Goal: Information Seeking & Learning: Learn about a topic

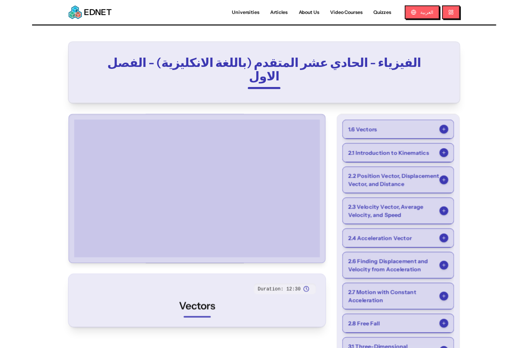
scroll to position [48, 0]
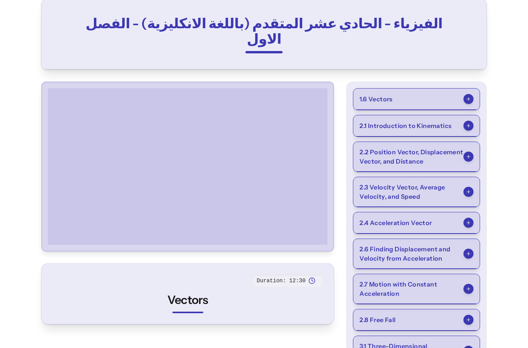
click at [467, 94] on div at bounding box center [468, 99] width 10 height 10
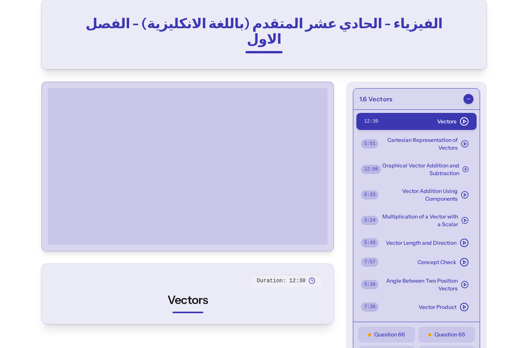
click at [454, 212] on span "Multiplication of a Vector with a Scalar" at bounding box center [418, 219] width 80 height 15
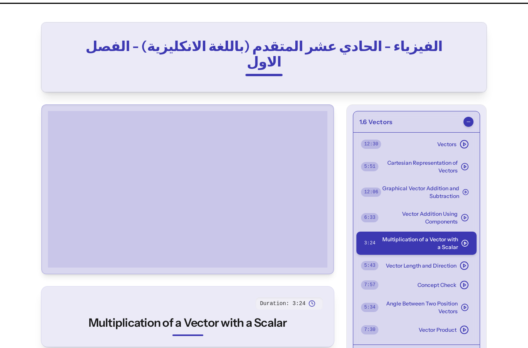
scroll to position [0, 0]
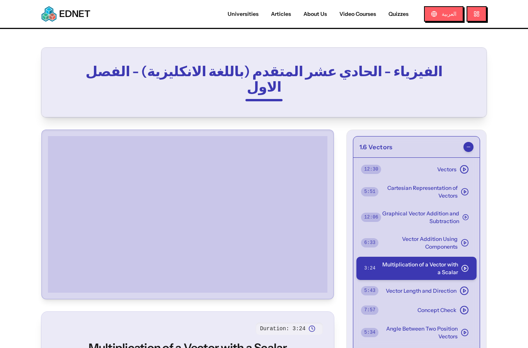
click at [456, 235] on span "Vector Addition Using Components" at bounding box center [417, 242] width 79 height 15
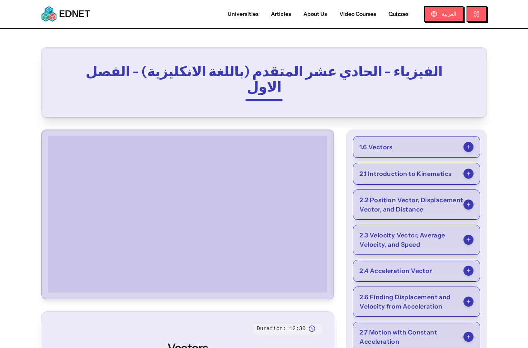
click at [380, 136] on button "1.6 Vectors" at bounding box center [416, 146] width 126 height 21
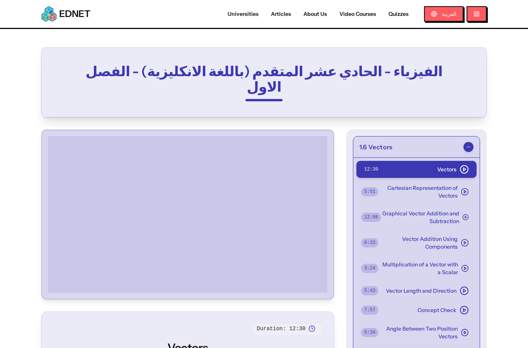
click at [400, 260] on span "Multiplication of a Vector with a Scalar" at bounding box center [418, 267] width 80 height 15
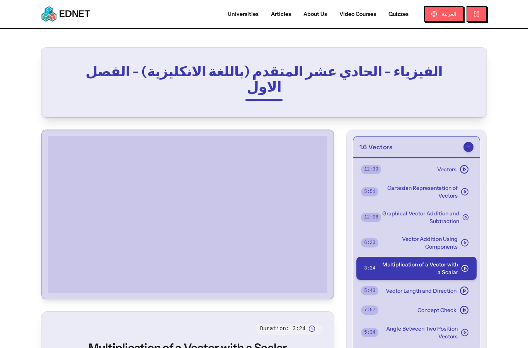
click at [397, 237] on button "Vector Addition Using Components 6 : 33" at bounding box center [416, 242] width 120 height 23
